Goal: Task Accomplishment & Management: Manage account settings

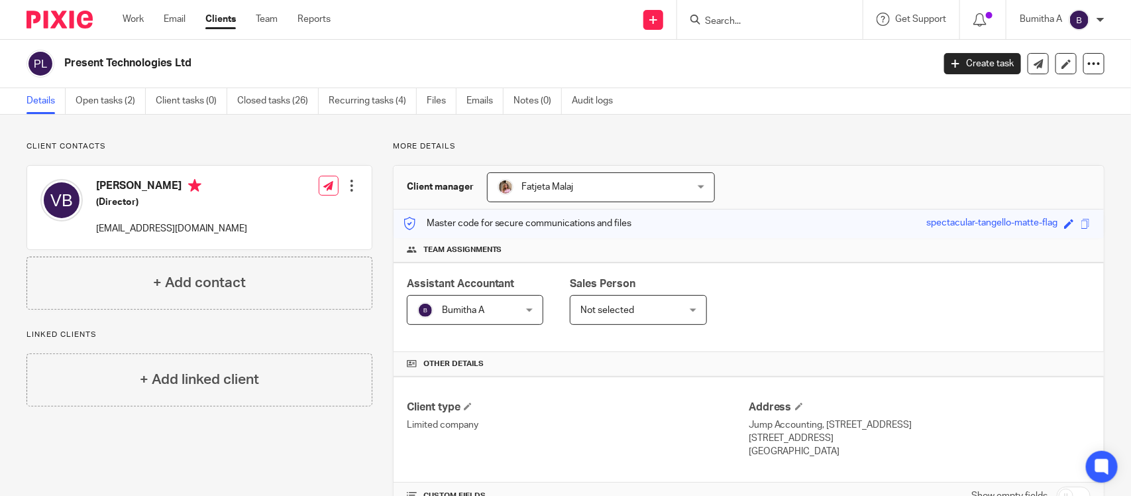
click at [757, 27] on form at bounding box center [774, 19] width 141 height 17
click at [740, 17] on input "Search" at bounding box center [763, 22] width 119 height 12
type input "askar"
click at [816, 60] on link at bounding box center [783, 57] width 164 height 30
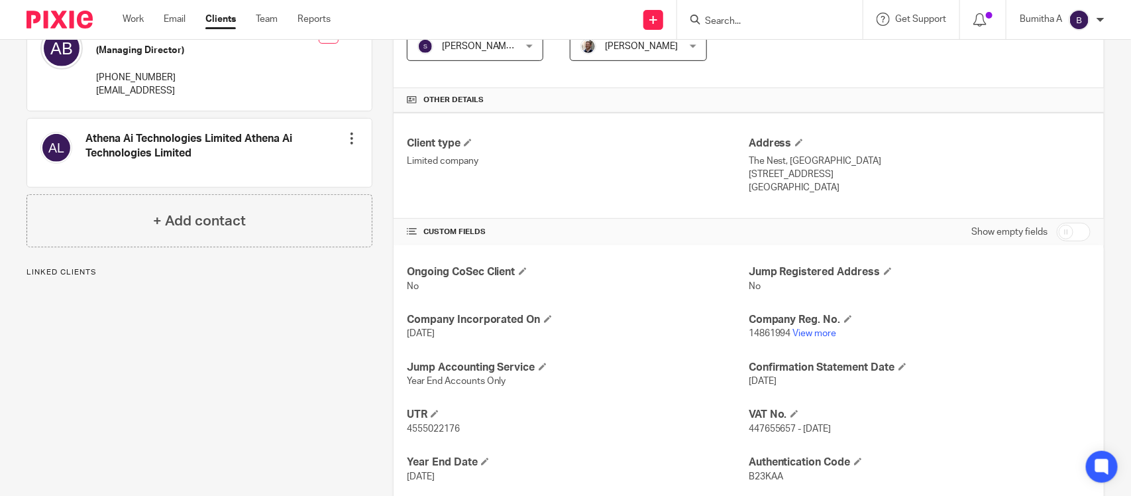
scroll to position [265, 0]
click at [820, 335] on link "View more" at bounding box center [815, 331] width 44 height 9
click at [789, 17] on input "Search" at bounding box center [763, 22] width 119 height 12
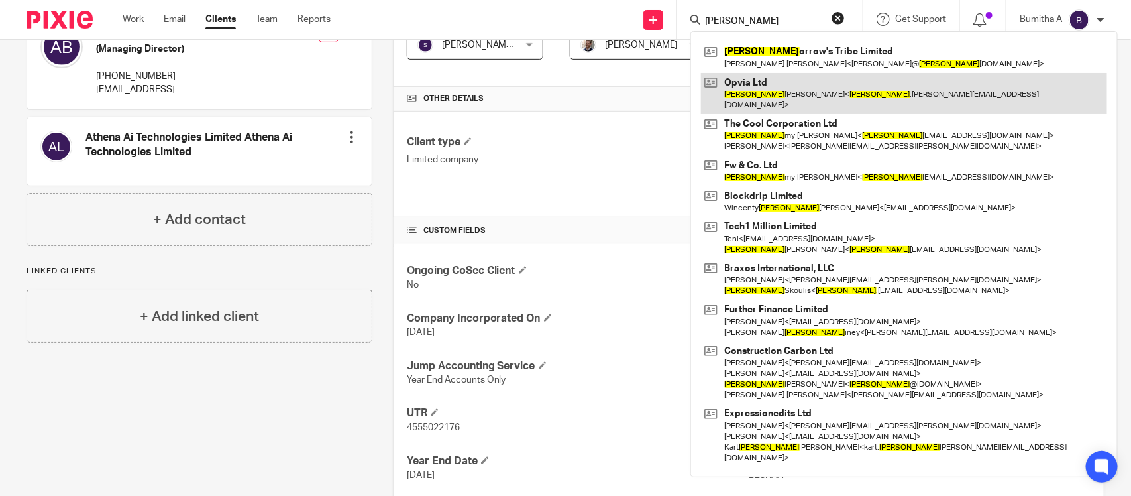
type input "tom"
click at [872, 84] on link at bounding box center [904, 93] width 406 height 41
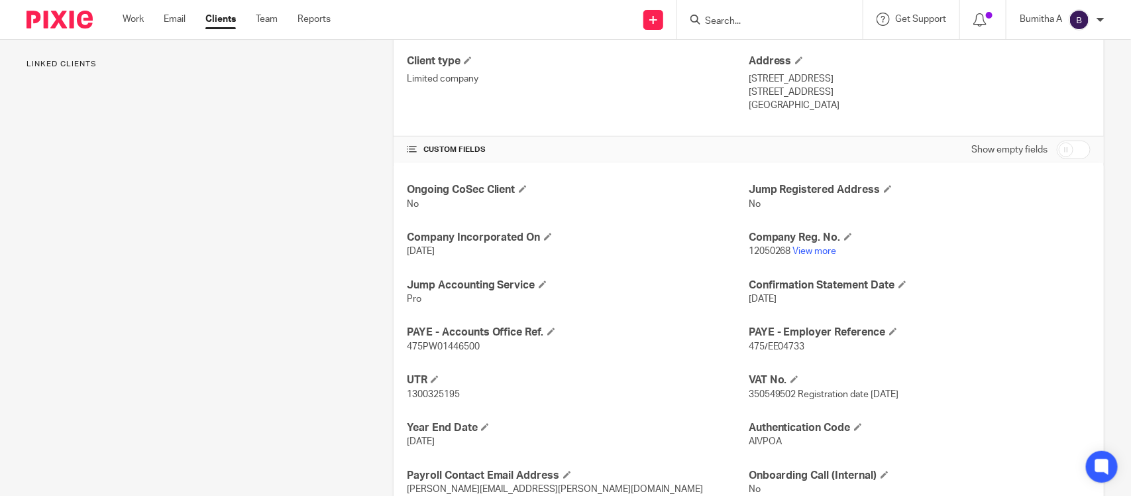
scroll to position [347, 0]
click at [796, 246] on link "View more" at bounding box center [815, 250] width 44 height 9
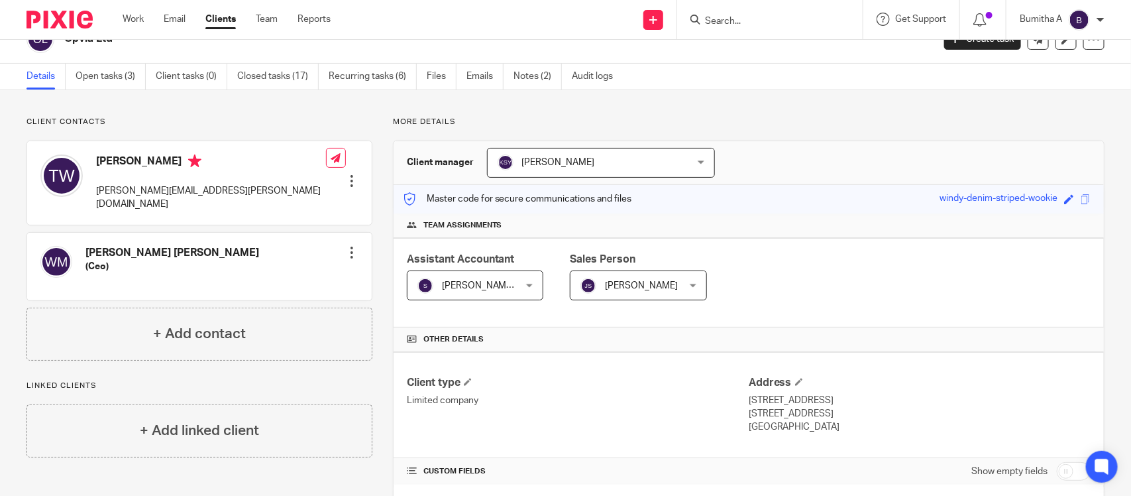
scroll to position [28, 0]
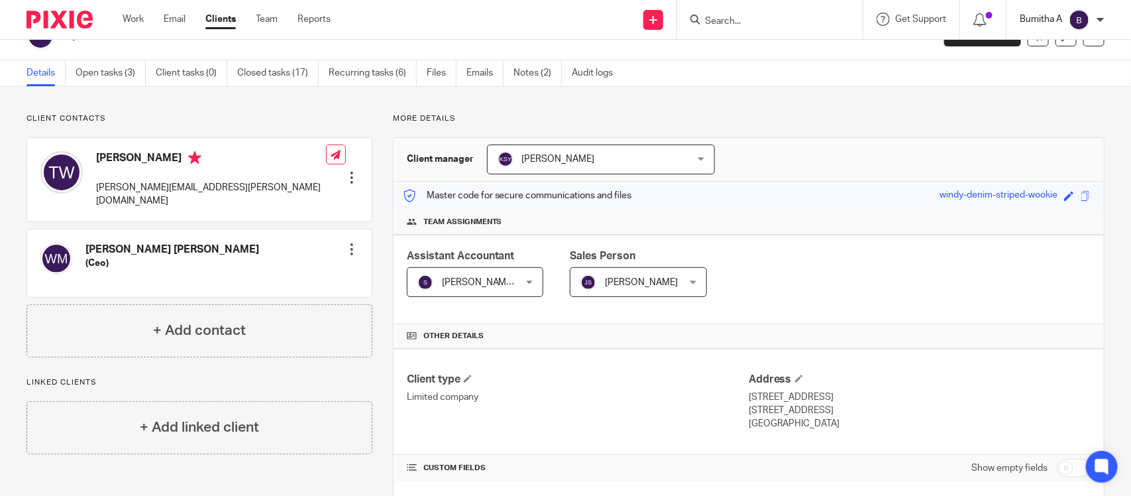
click at [1055, 18] on p "Bumitha A" at bounding box center [1041, 19] width 42 height 13
click at [1058, 71] on span "Email integration" at bounding box center [1063, 71] width 69 height 9
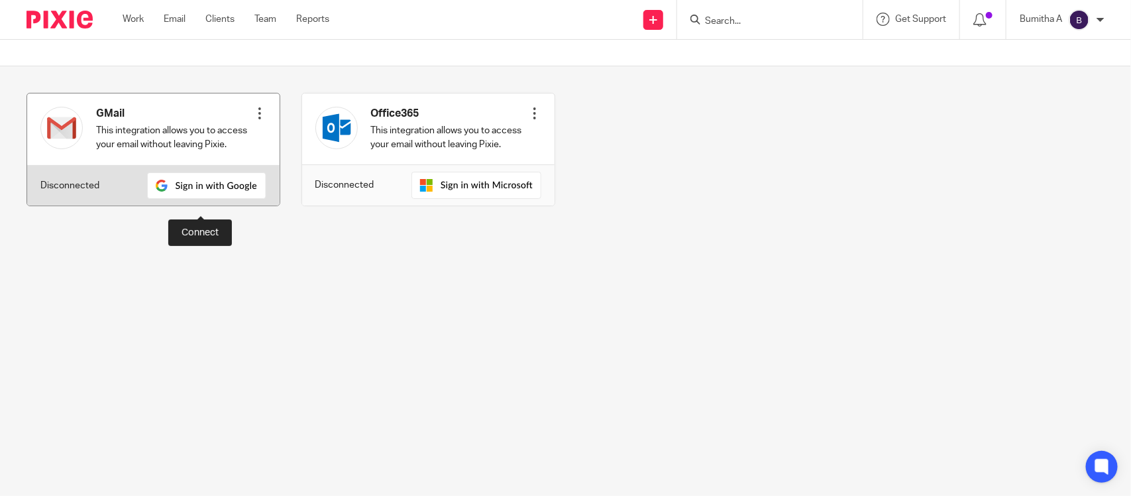
click at [229, 199] on img at bounding box center [206, 185] width 119 height 27
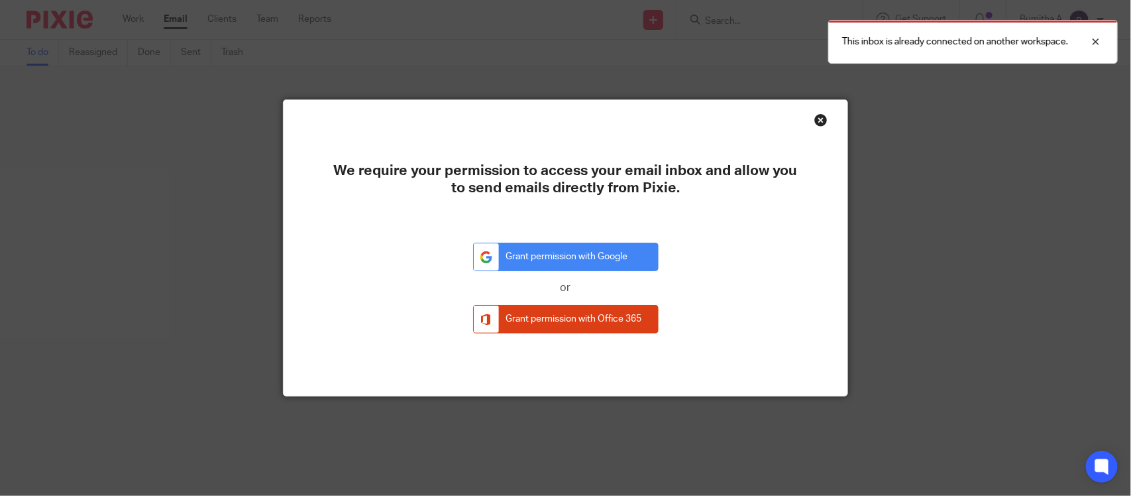
click at [574, 242] on div "We require your permission to access your email inbox and allow you to send ema…" at bounding box center [566, 248] width 565 height 296
click at [571, 248] on link "Grant permission with Google" at bounding box center [566, 257] width 186 height 28
click at [593, 257] on link "Grant permission with Google" at bounding box center [566, 257] width 186 height 28
click at [817, 118] on div "Close this dialog window" at bounding box center [820, 119] width 13 height 13
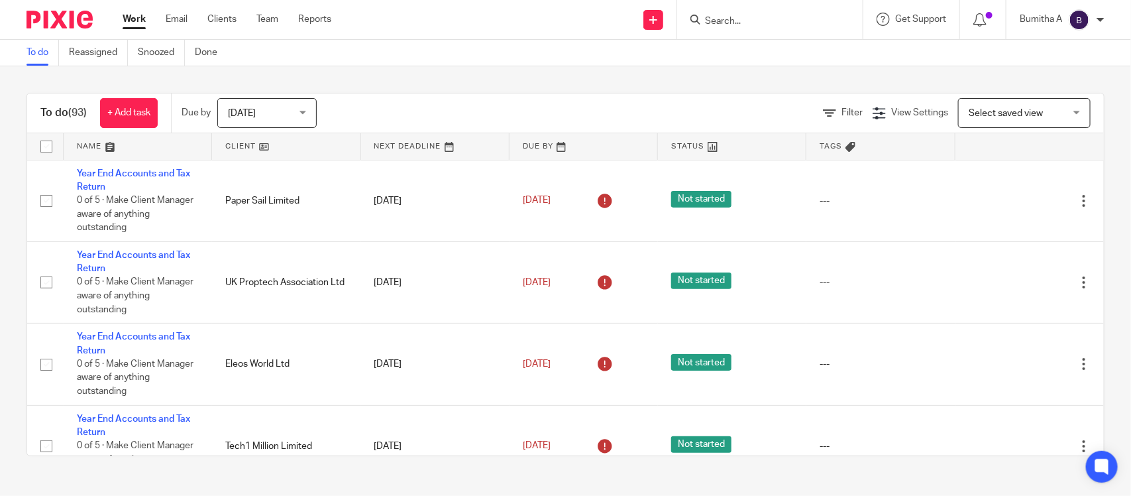
click at [718, 18] on input "Search" at bounding box center [763, 22] width 119 height 12
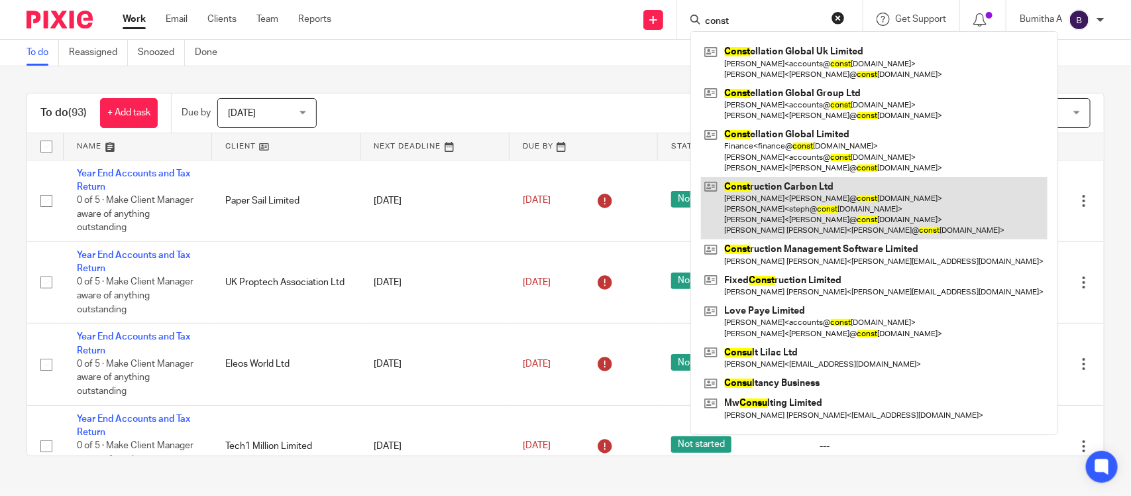
type input "const"
click at [789, 190] on link at bounding box center [874, 208] width 347 height 63
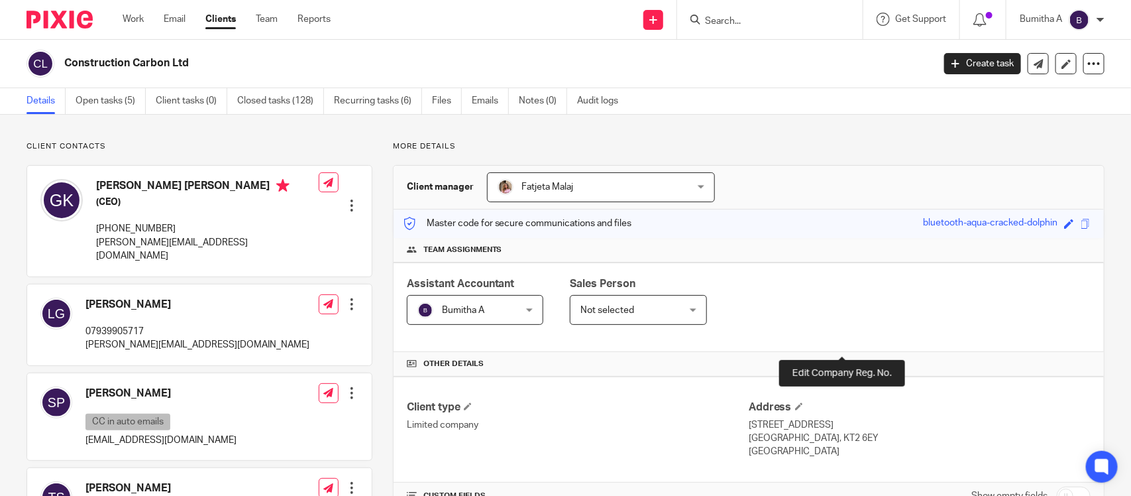
scroll to position [234, 0]
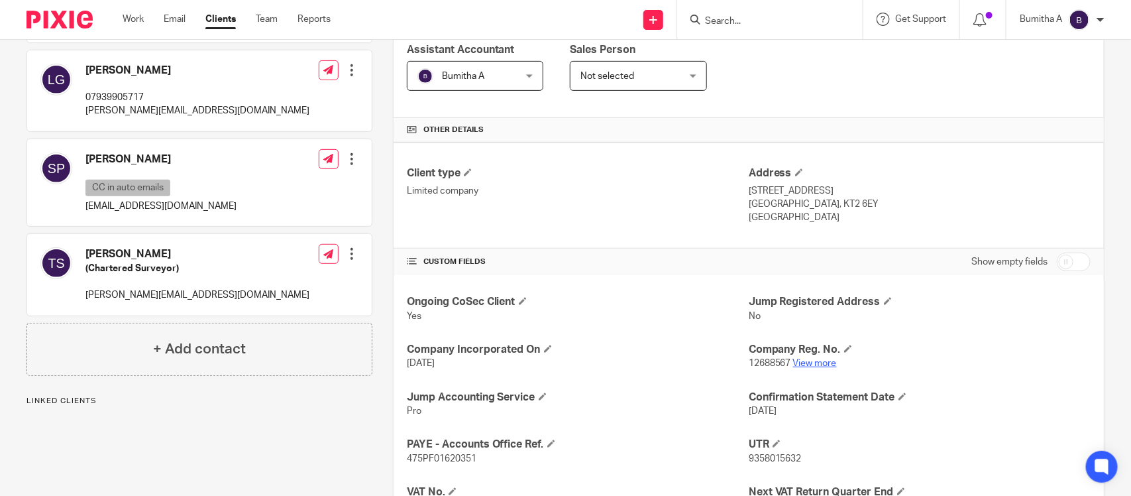
click at [807, 360] on link "View more" at bounding box center [815, 362] width 44 height 9
